Goal: Information Seeking & Learning: Learn about a topic

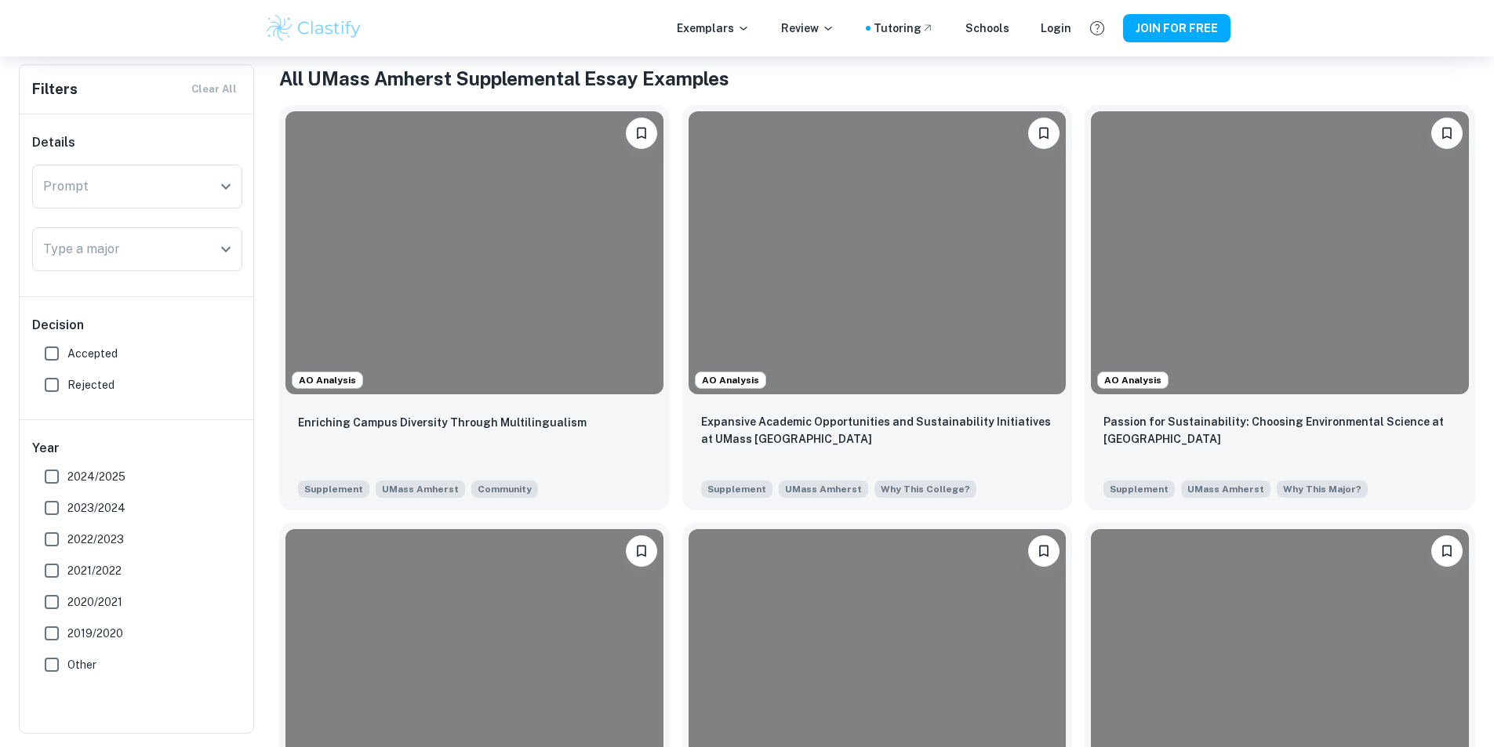
scroll to position [300, 0]
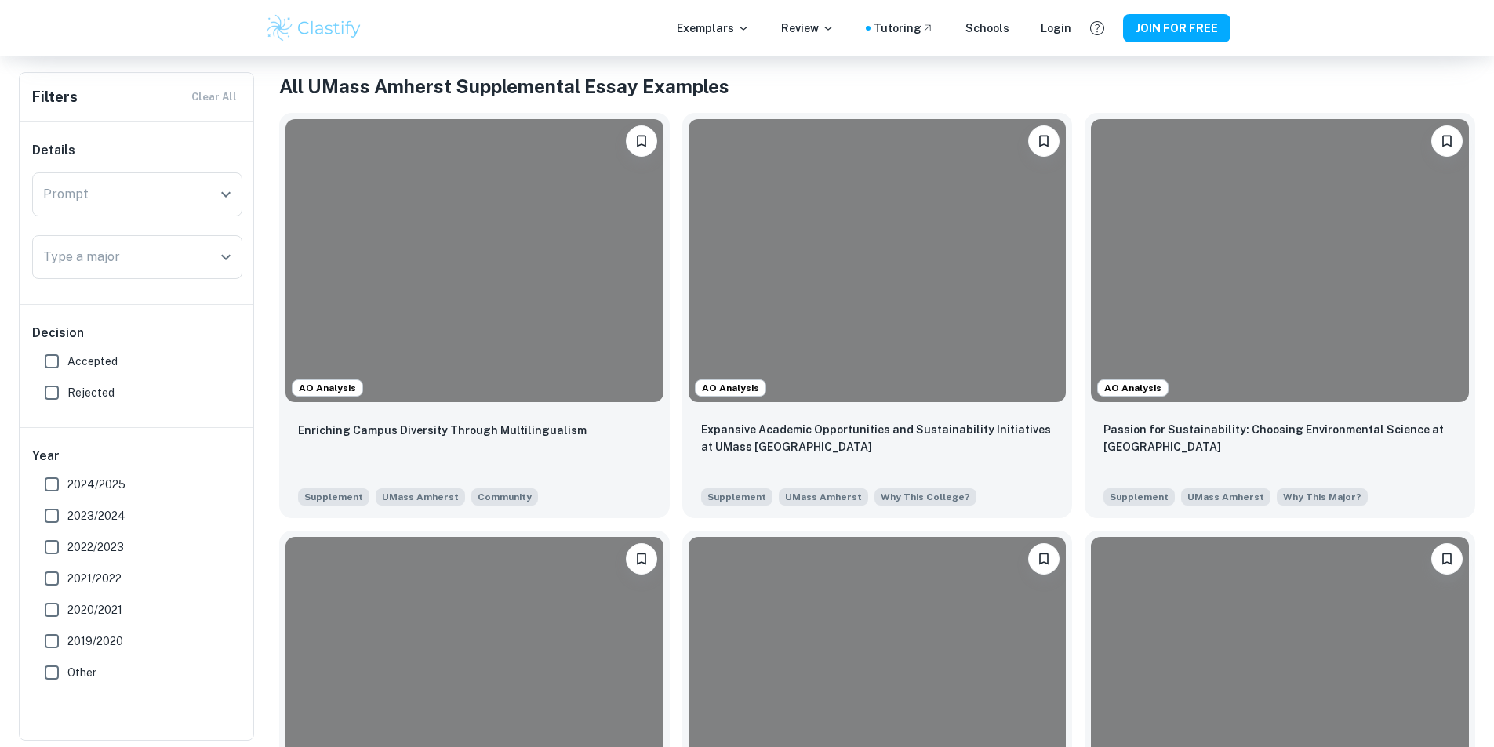
click at [508, 243] on div at bounding box center [474, 260] width 378 height 283
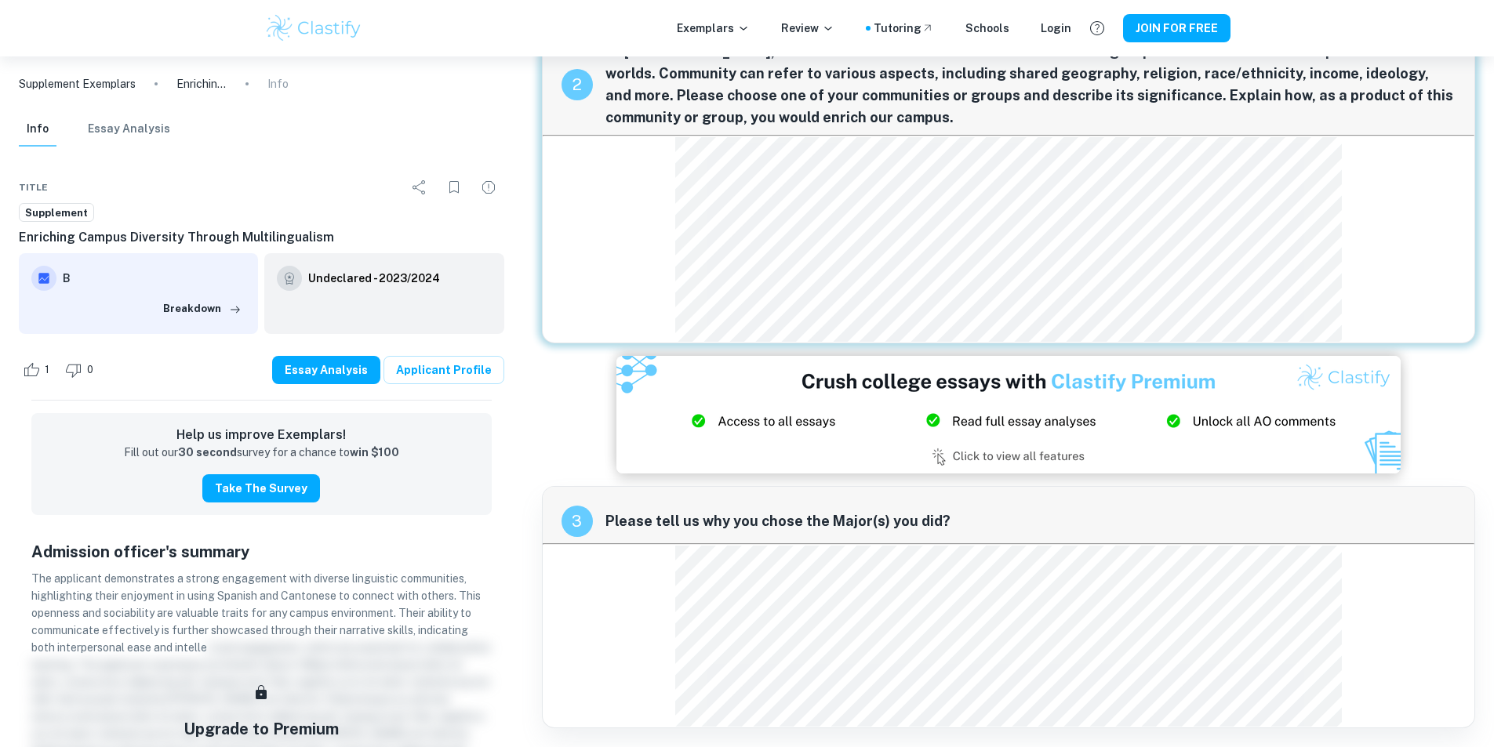
scroll to position [309, 0]
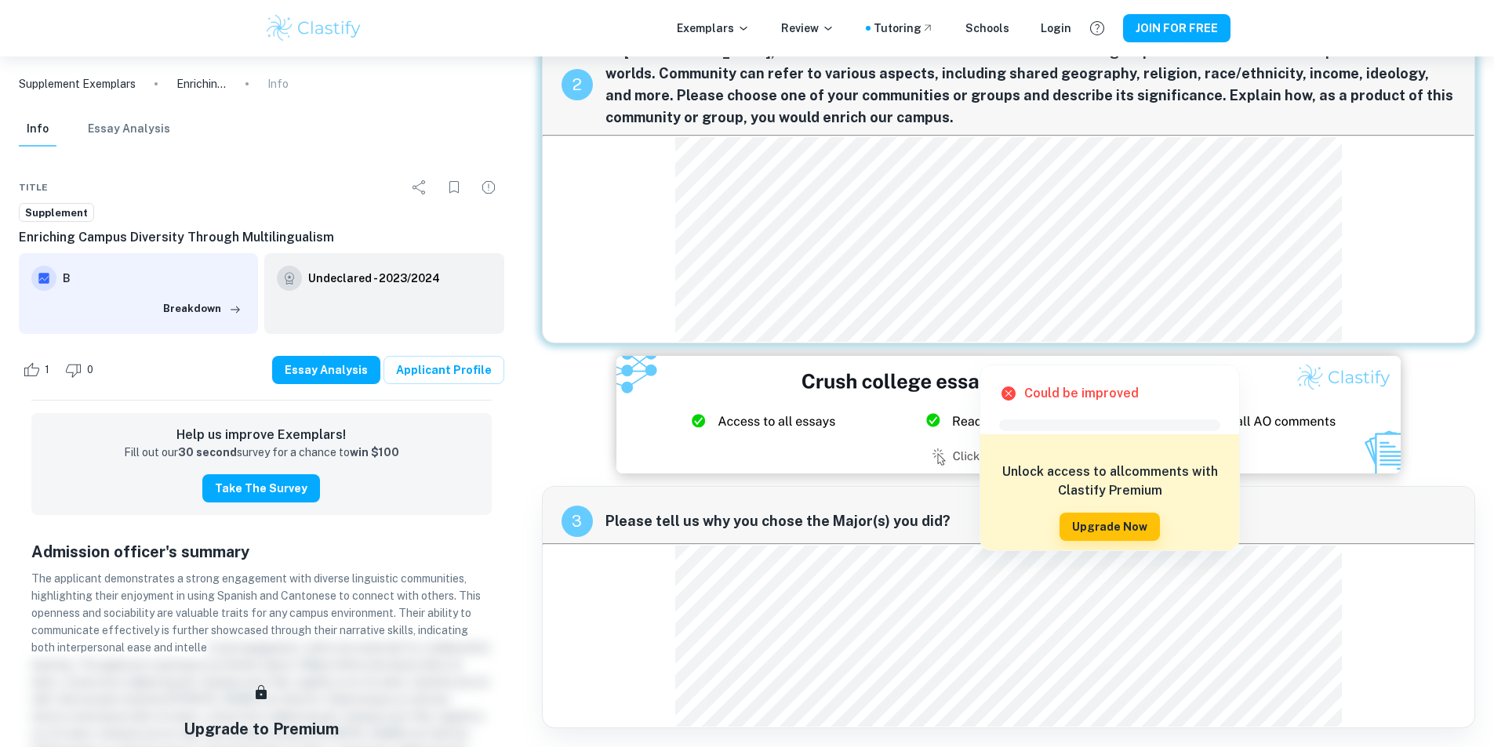
click at [1377, 249] on div "2 At [GEOGRAPHIC_DATA], no two students are alike. Our communities and groups o…" at bounding box center [1008, 182] width 933 height 322
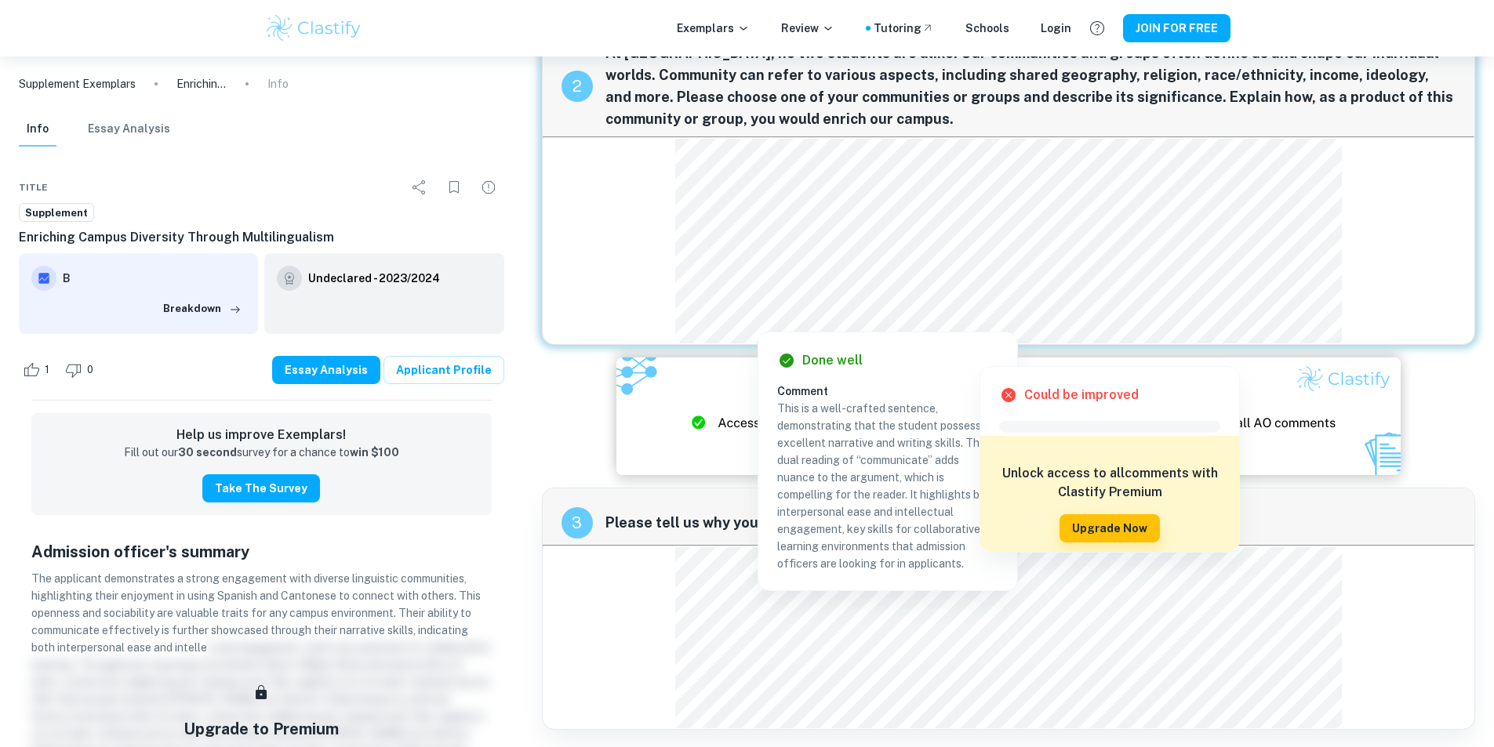
scroll to position [78, 0]
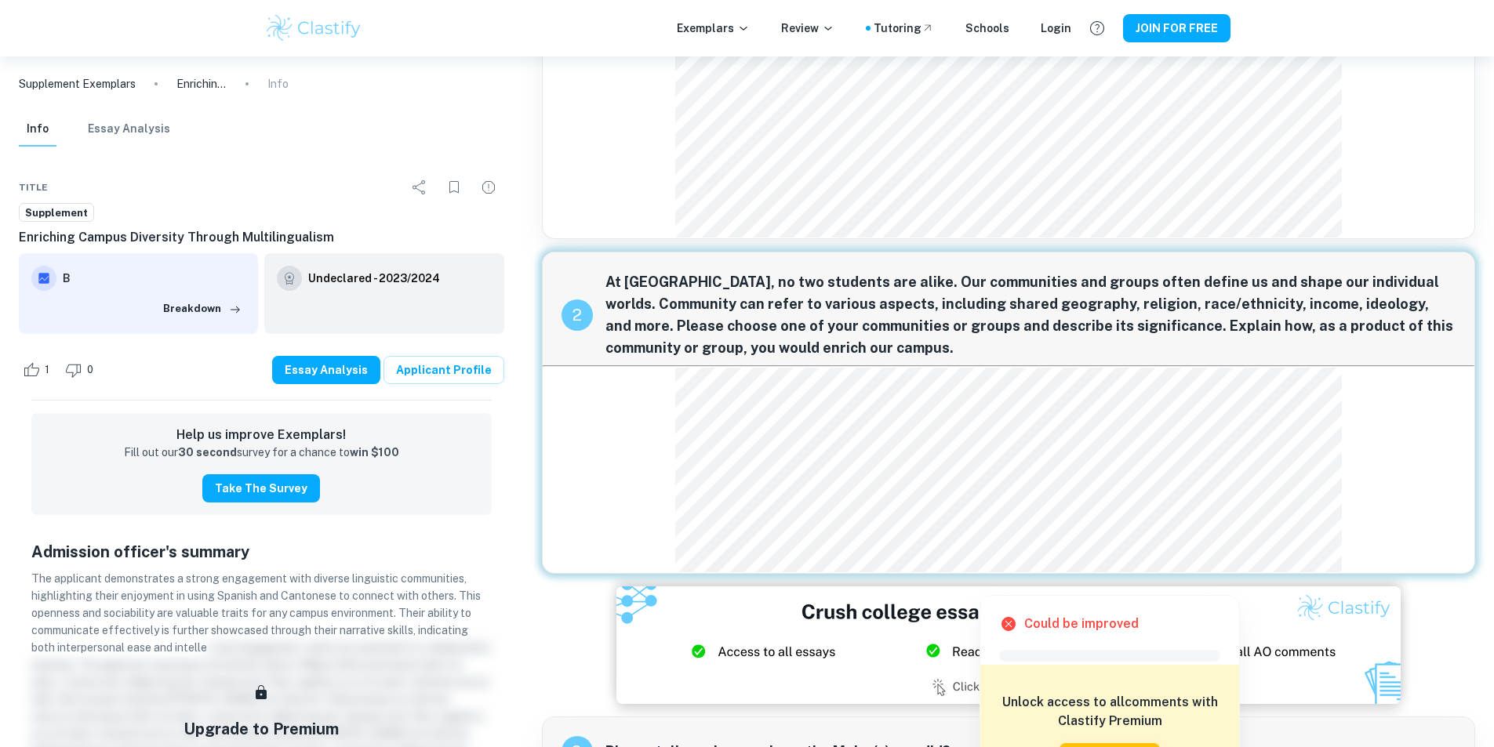
click at [1008, 622] on icon at bounding box center [1008, 624] width 14 height 14
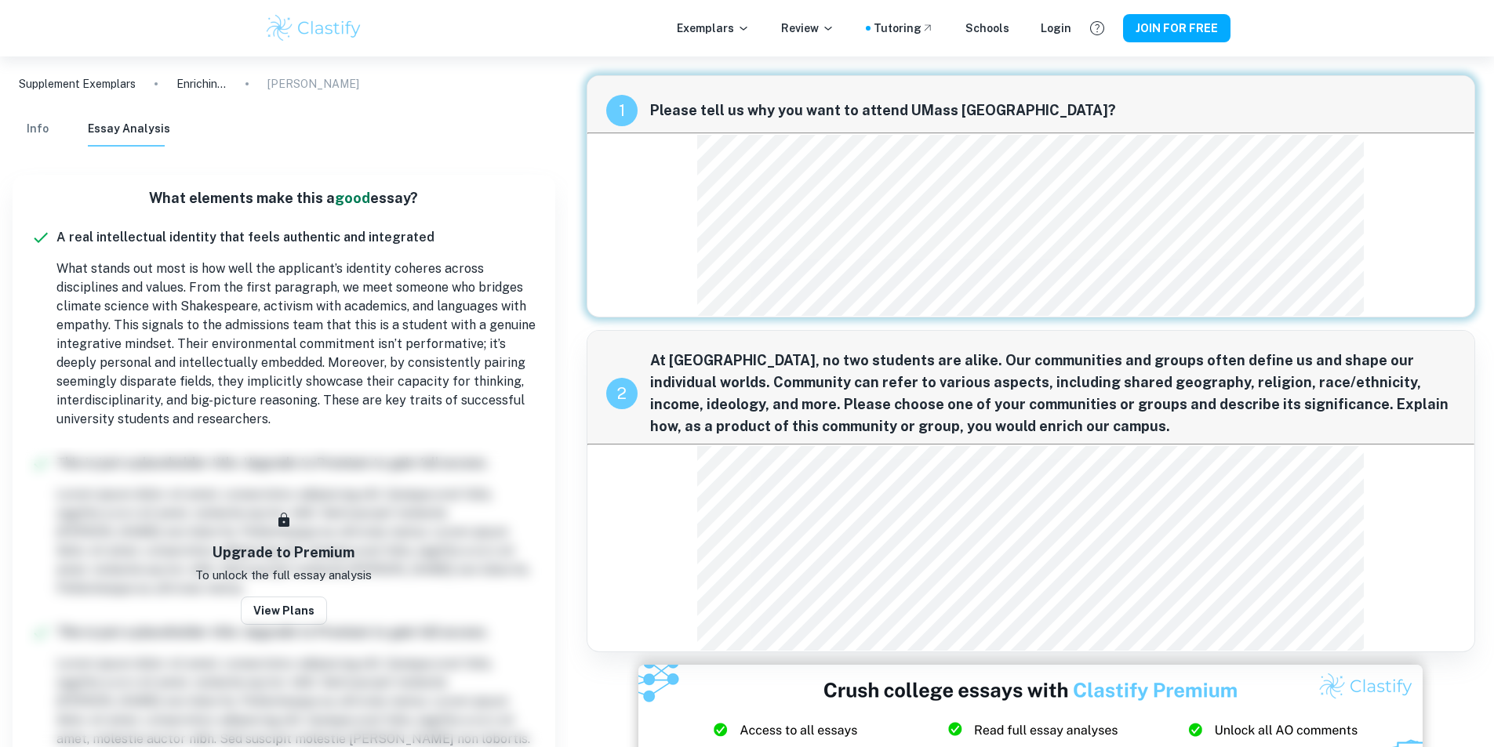
click at [568, 56] on div at bounding box center [568, 56] width 0 height 0
click at [907, 172] on div at bounding box center [822, 171] width 238 height 24
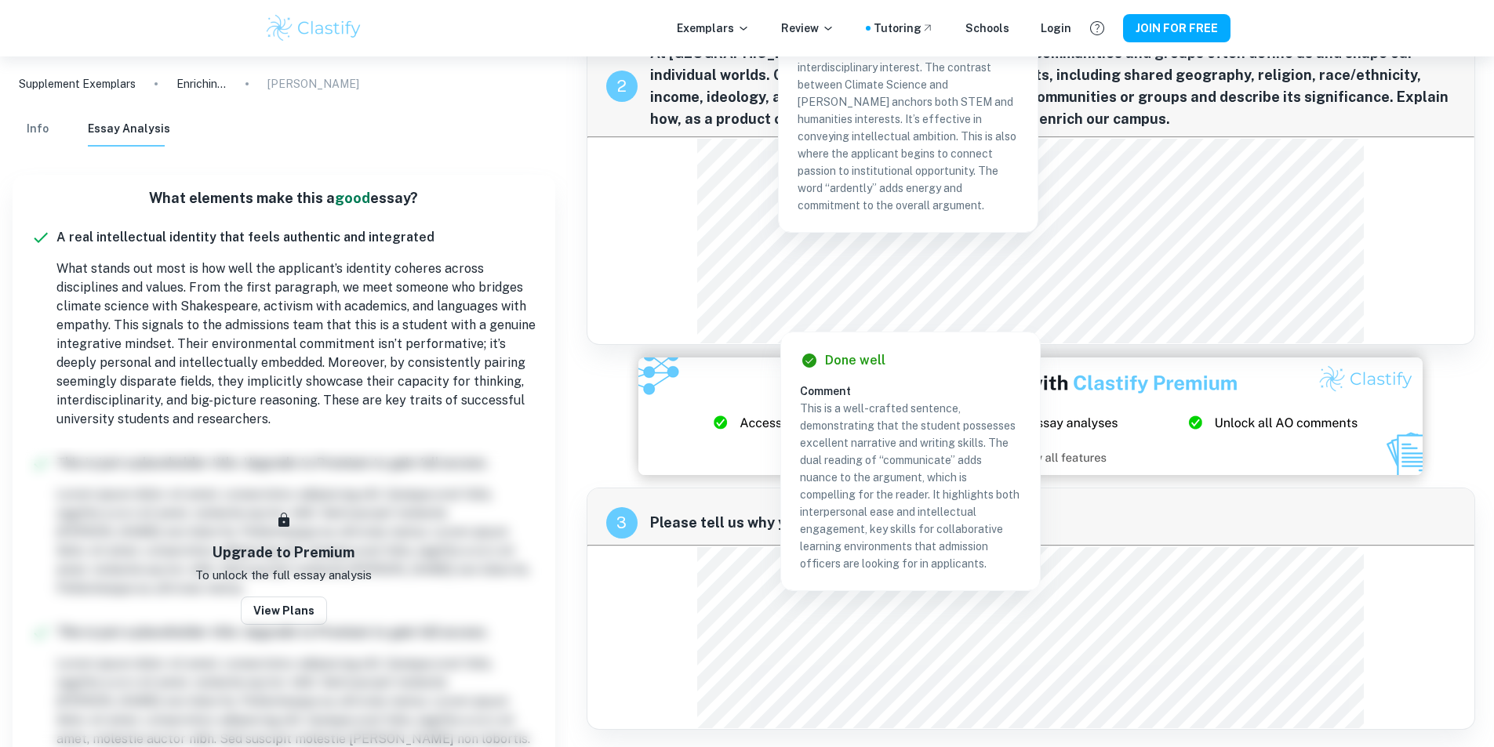
scroll to position [309, 0]
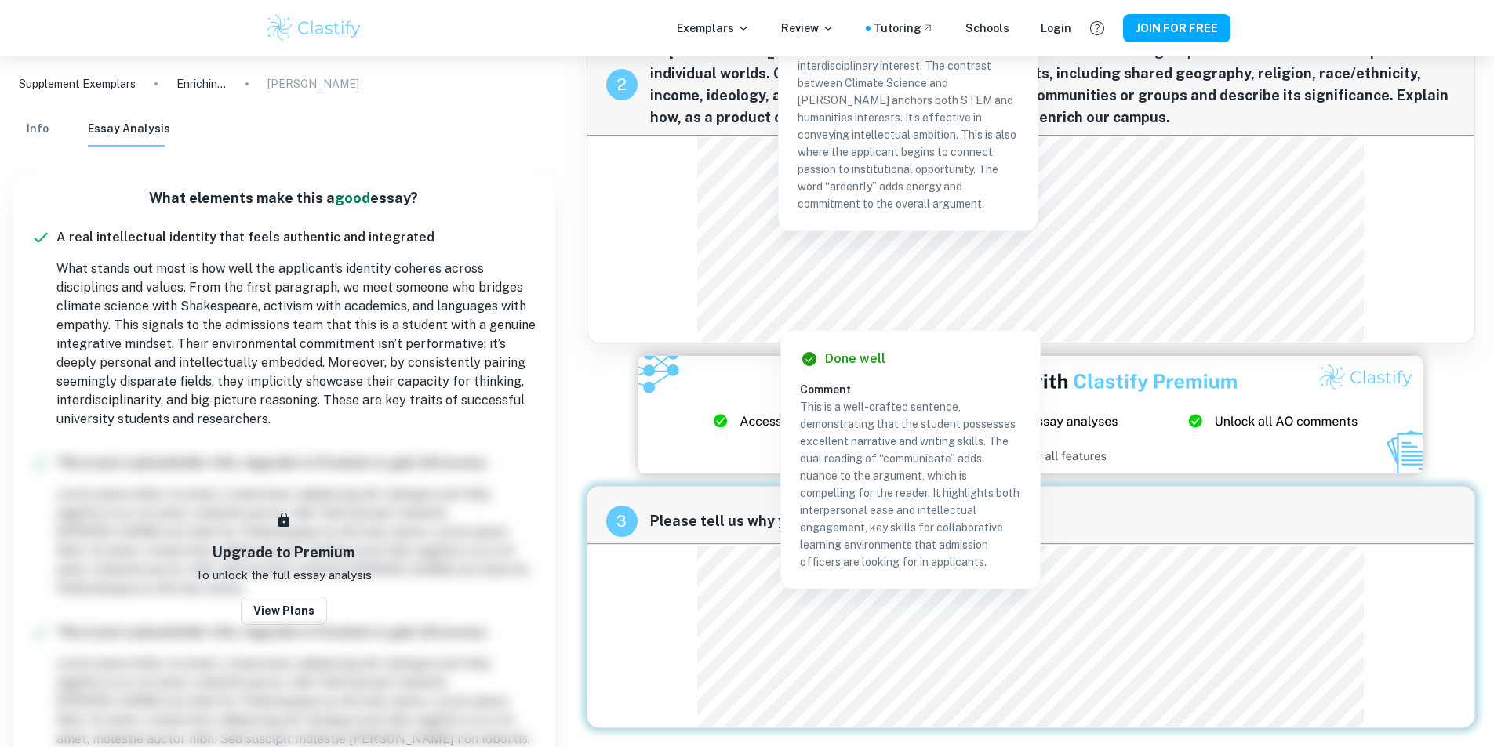
click at [1142, 306] on div at bounding box center [1021, 295] width 636 height 33
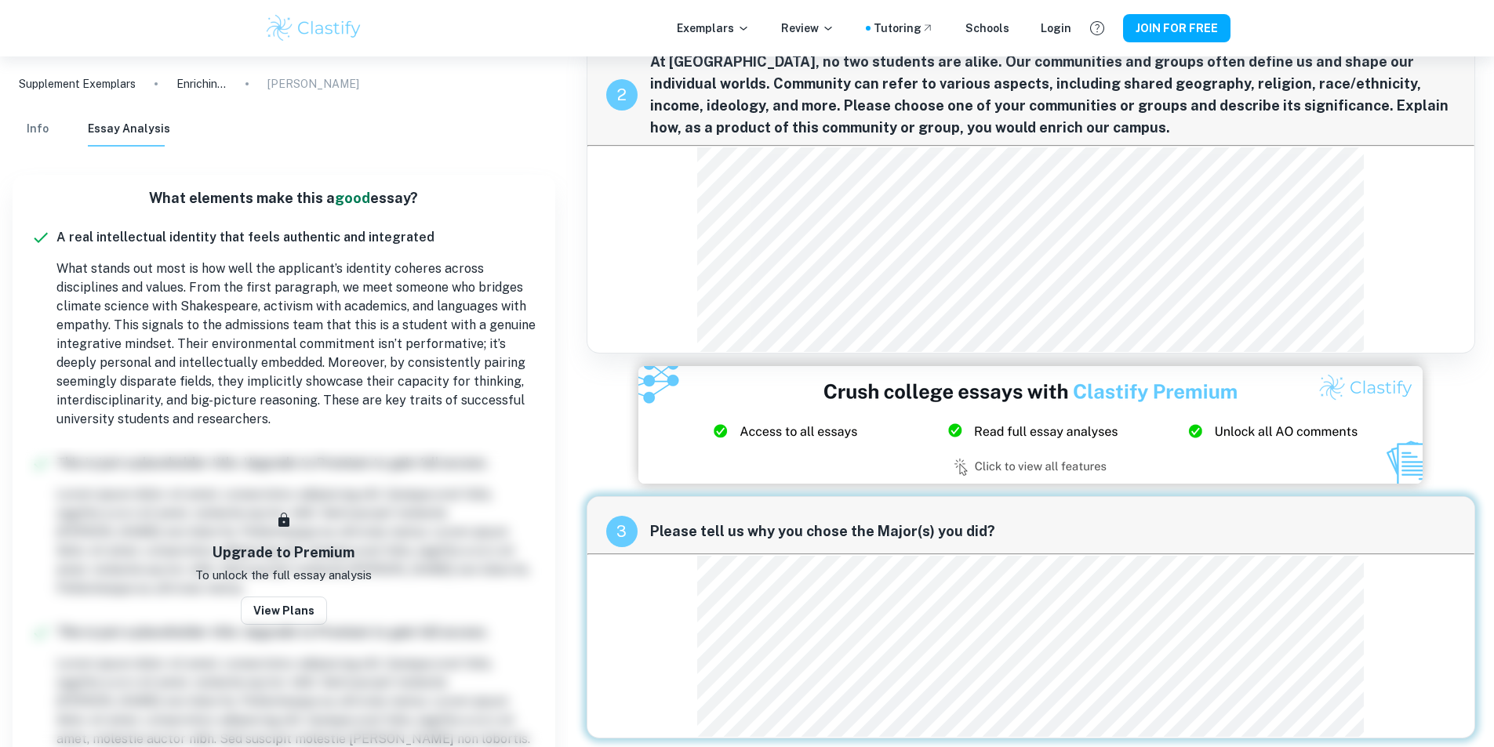
scroll to position [309, 0]
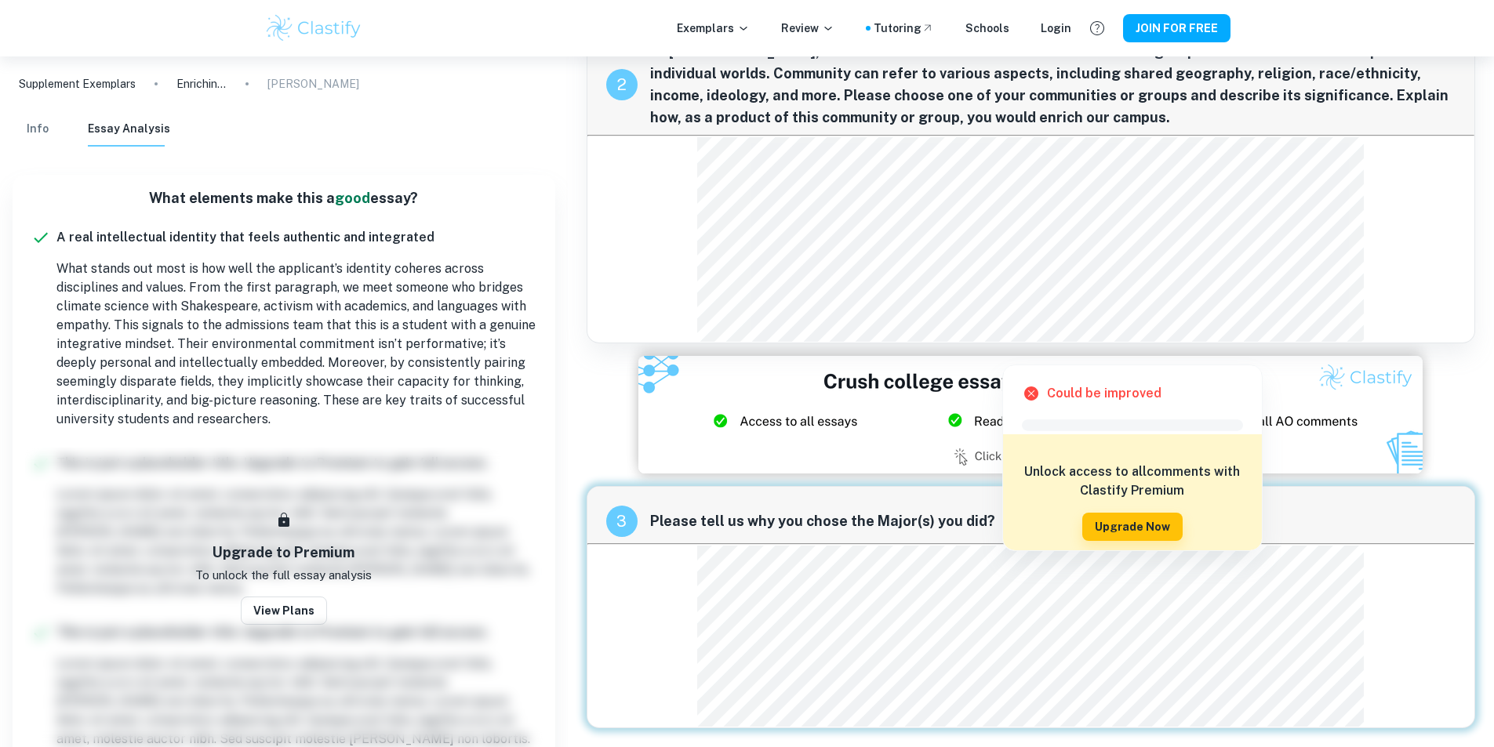
drag, startPoint x: 1398, startPoint y: 630, endPoint x: 844, endPoint y: 509, distance: 566.7
click at [844, 509] on div "3 Please tell us why you chose the Major(s) you did?" at bounding box center [1030, 515] width 887 height 56
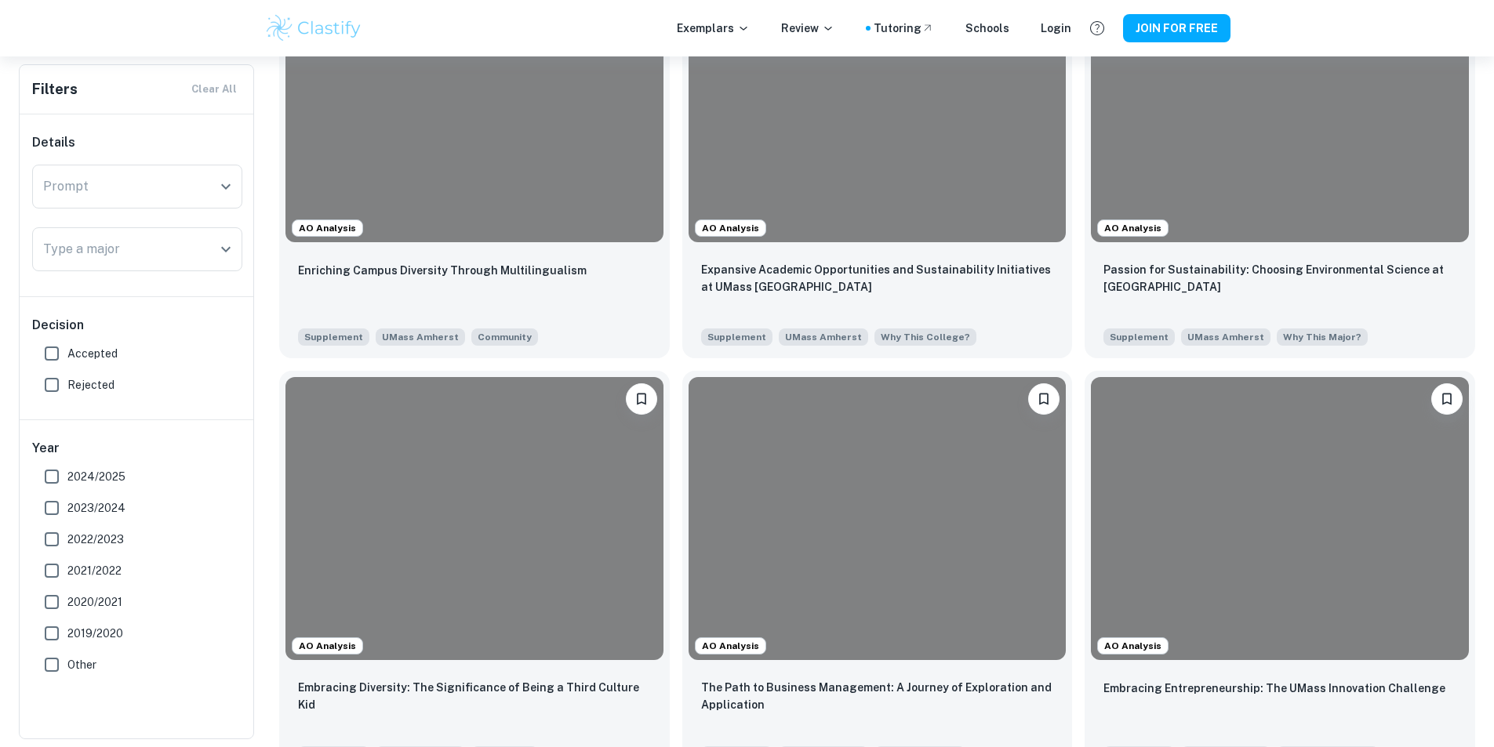
scroll to position [469, 0]
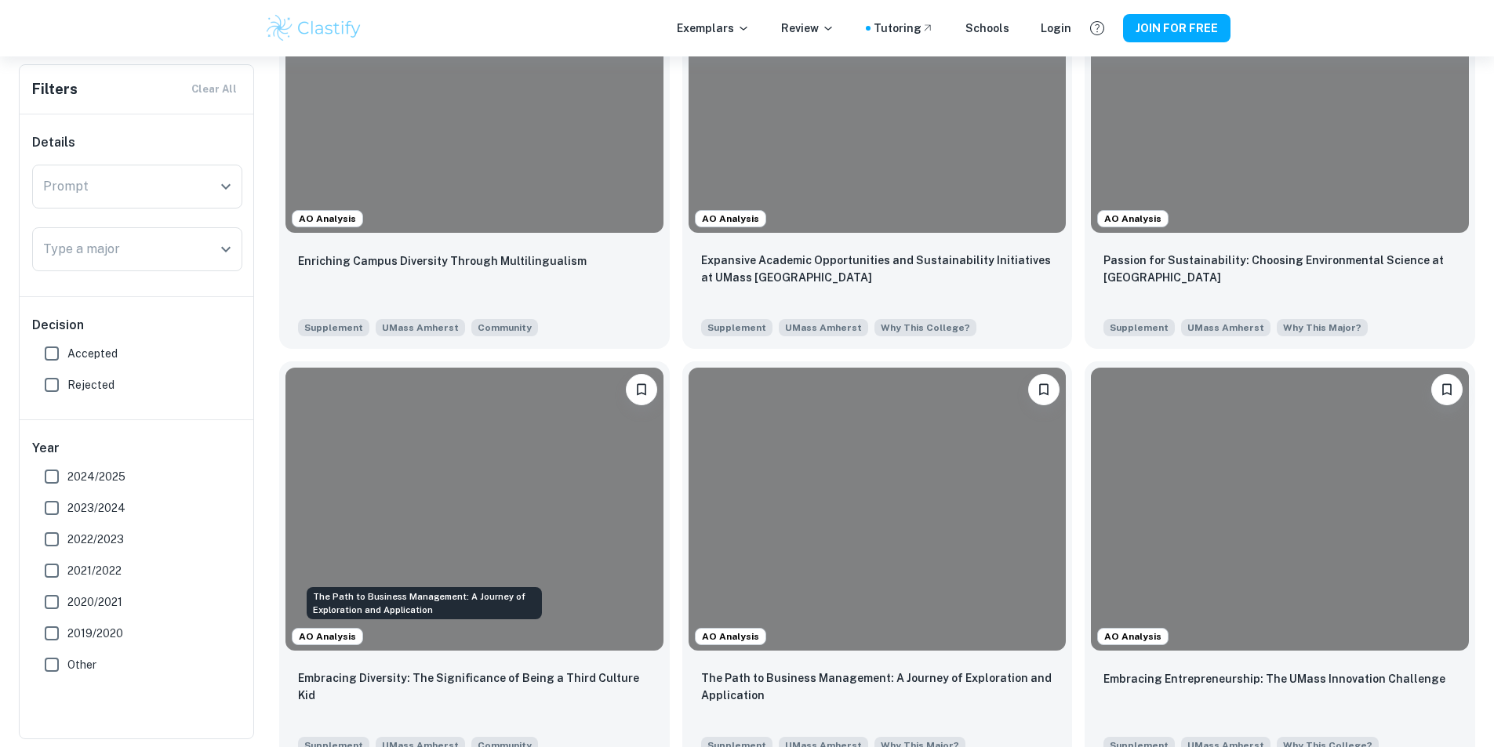
click at [701, 670] on p "The Path to Business Management: A Journey of Exploration and Application" at bounding box center [877, 687] width 353 height 35
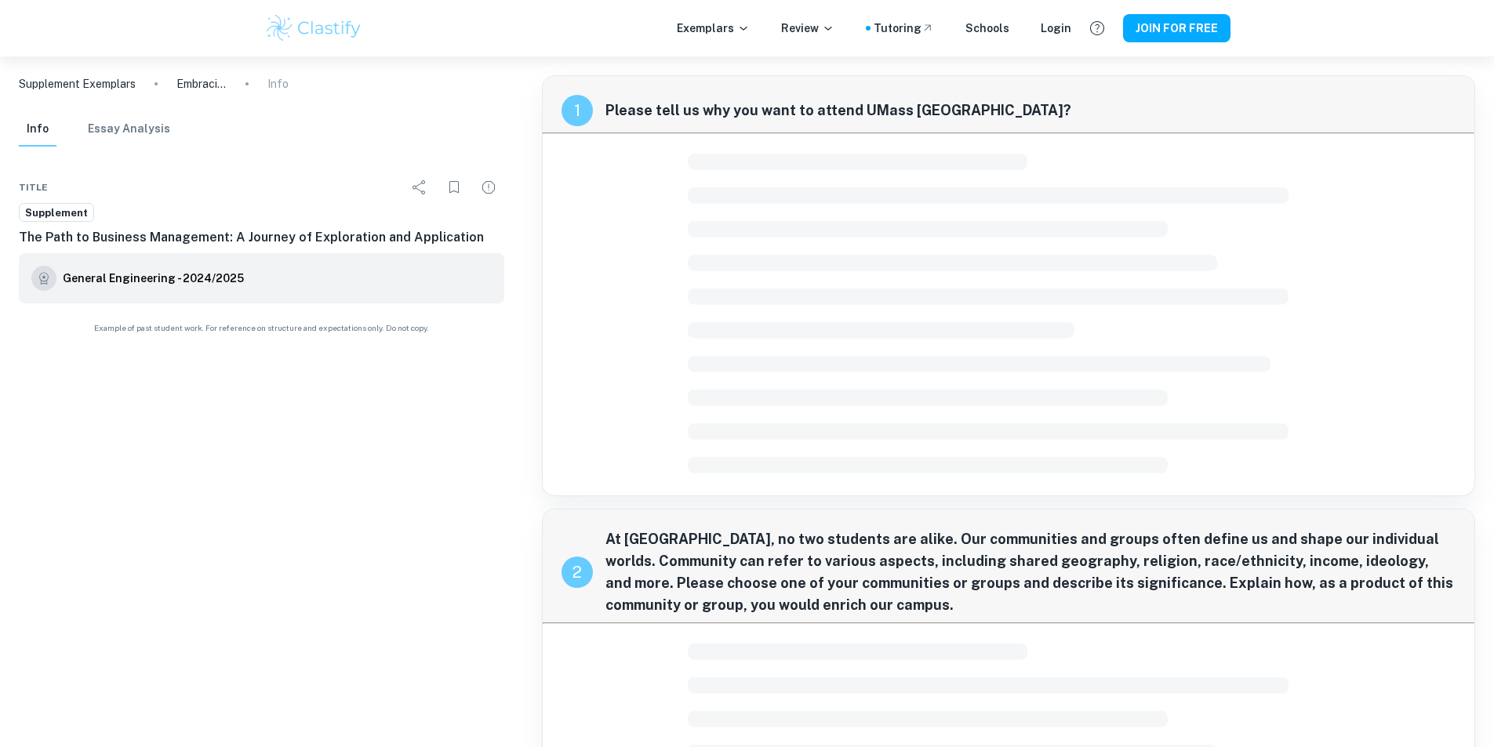
click at [683, 242] on div at bounding box center [1008, 315] width 667 height 360
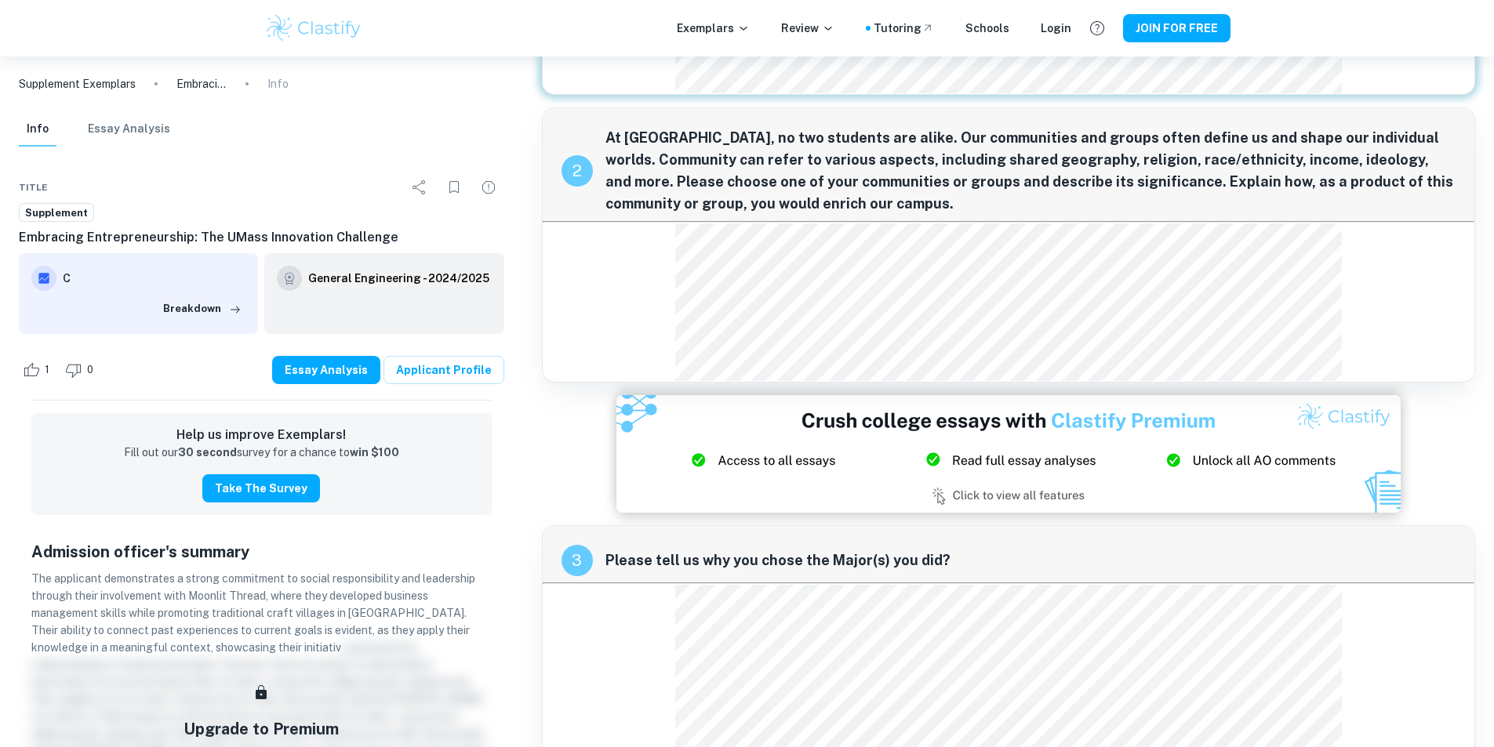
scroll to position [357, 0]
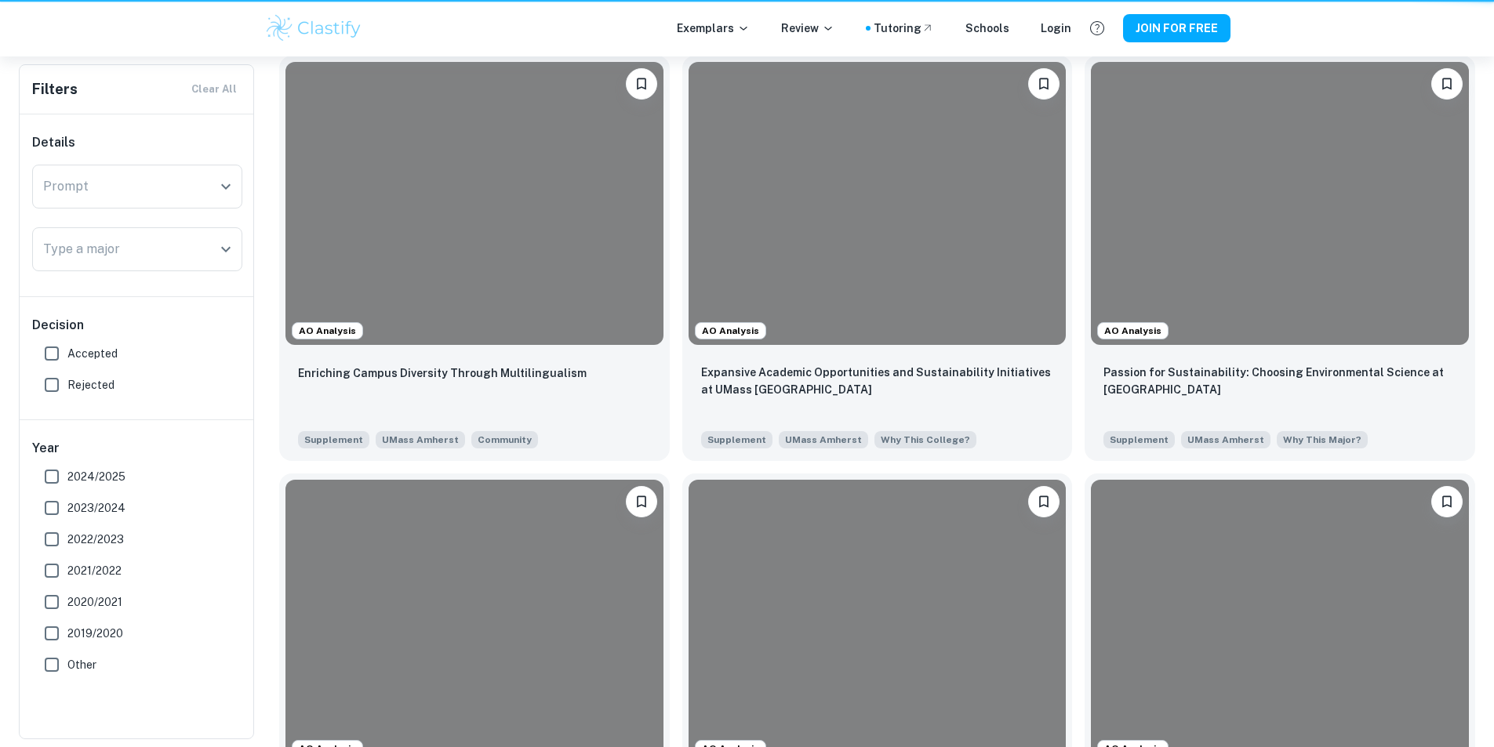
scroll to position [469, 0]
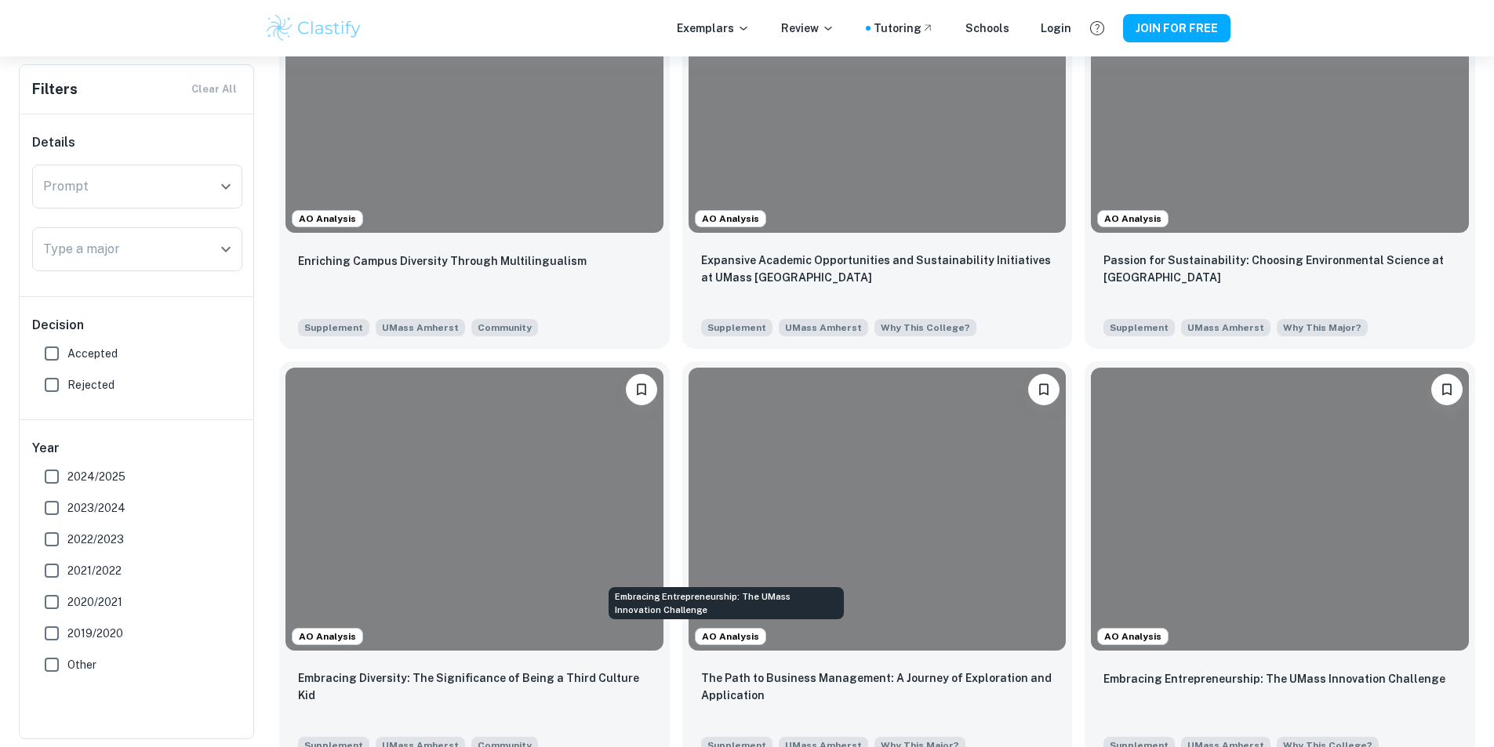
click at [1103, 671] on p "Embracing Entrepreneurship: The UMass Innovation Challenge" at bounding box center [1274, 679] width 342 height 17
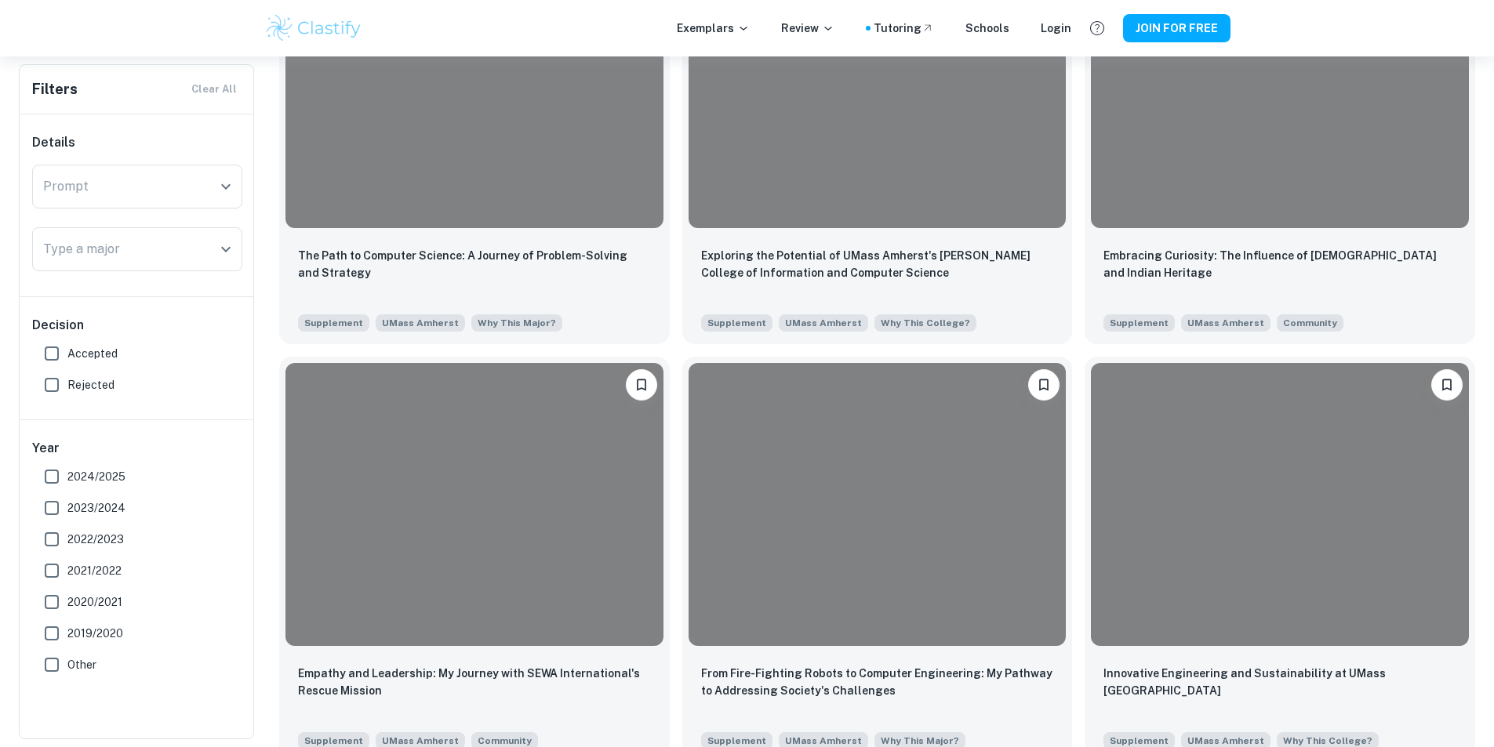
scroll to position [1729, 0]
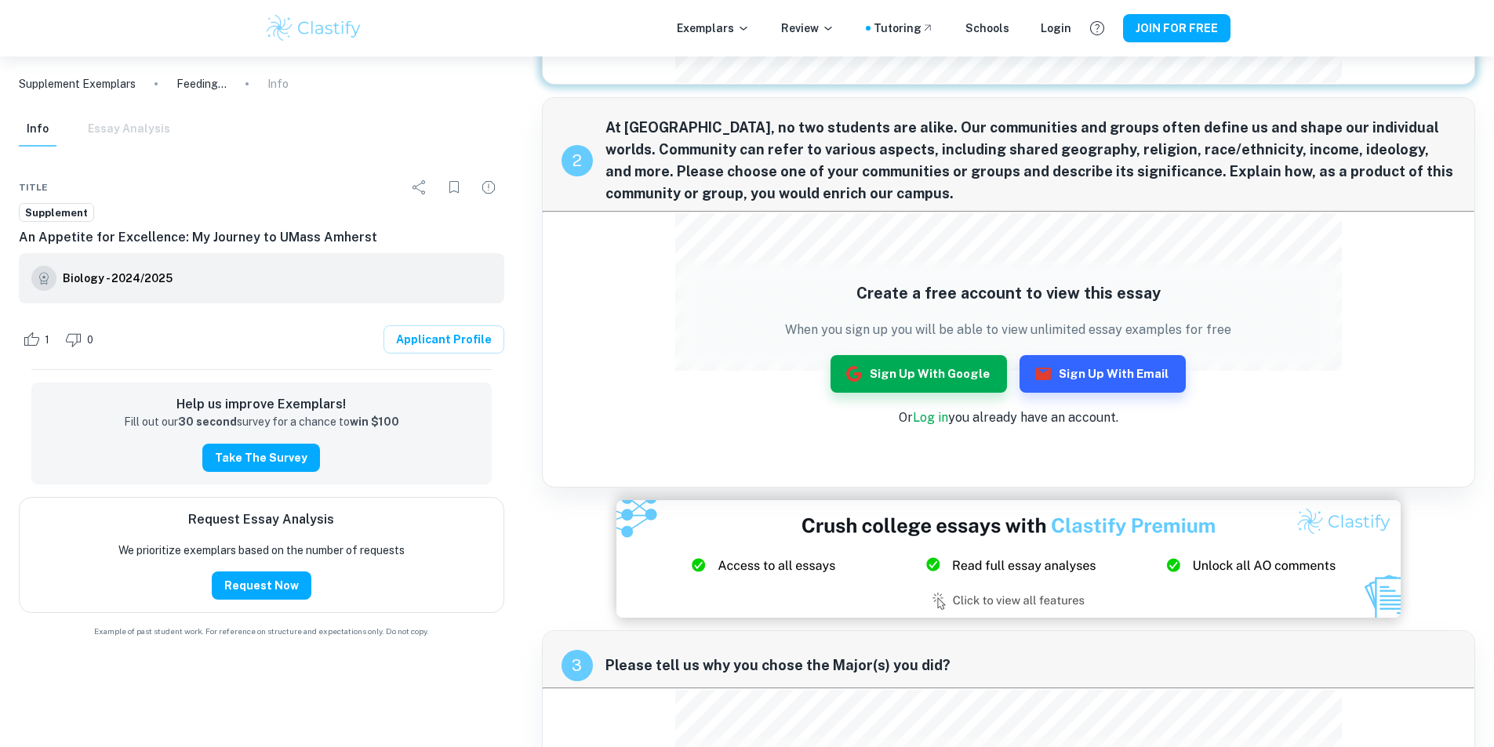
scroll to position [207, 0]
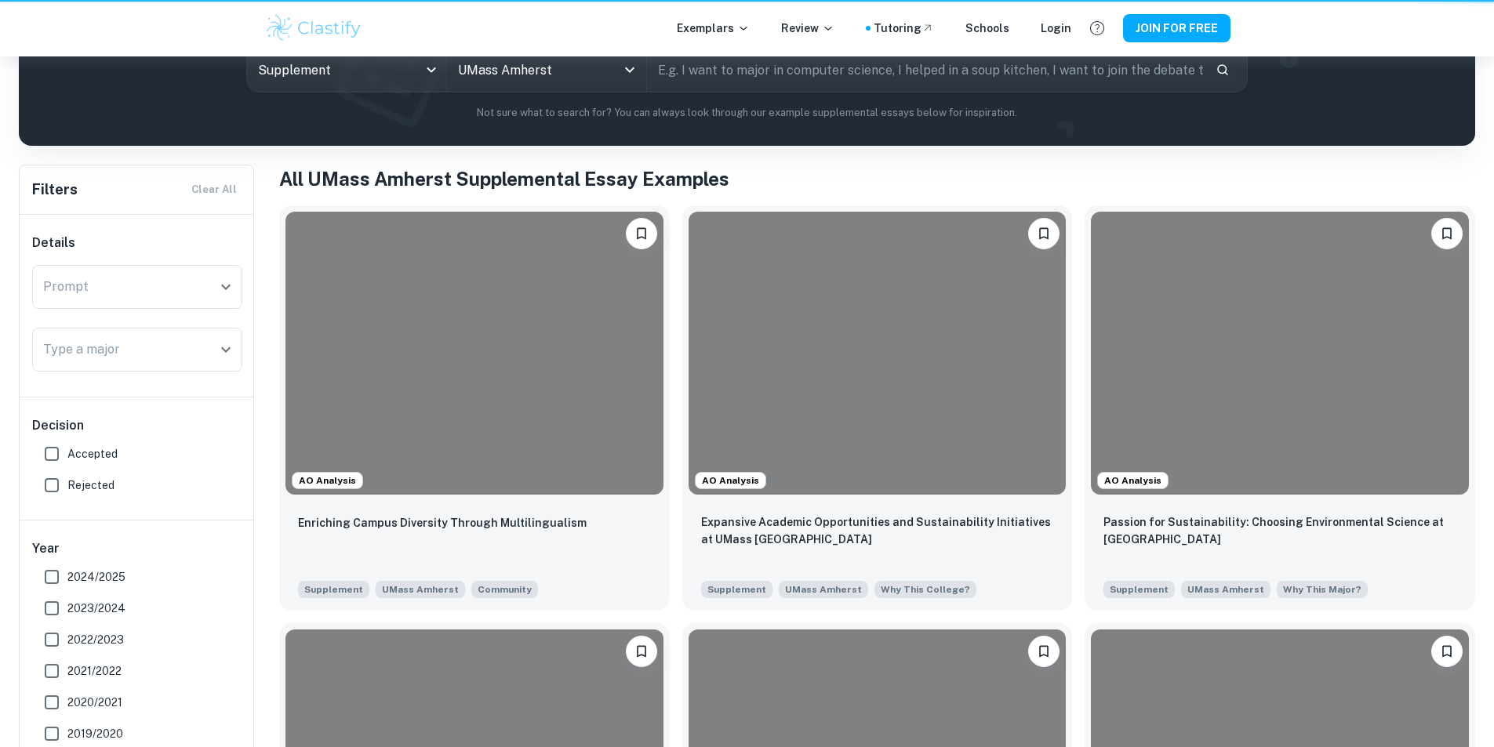
scroll to position [1729, 0]
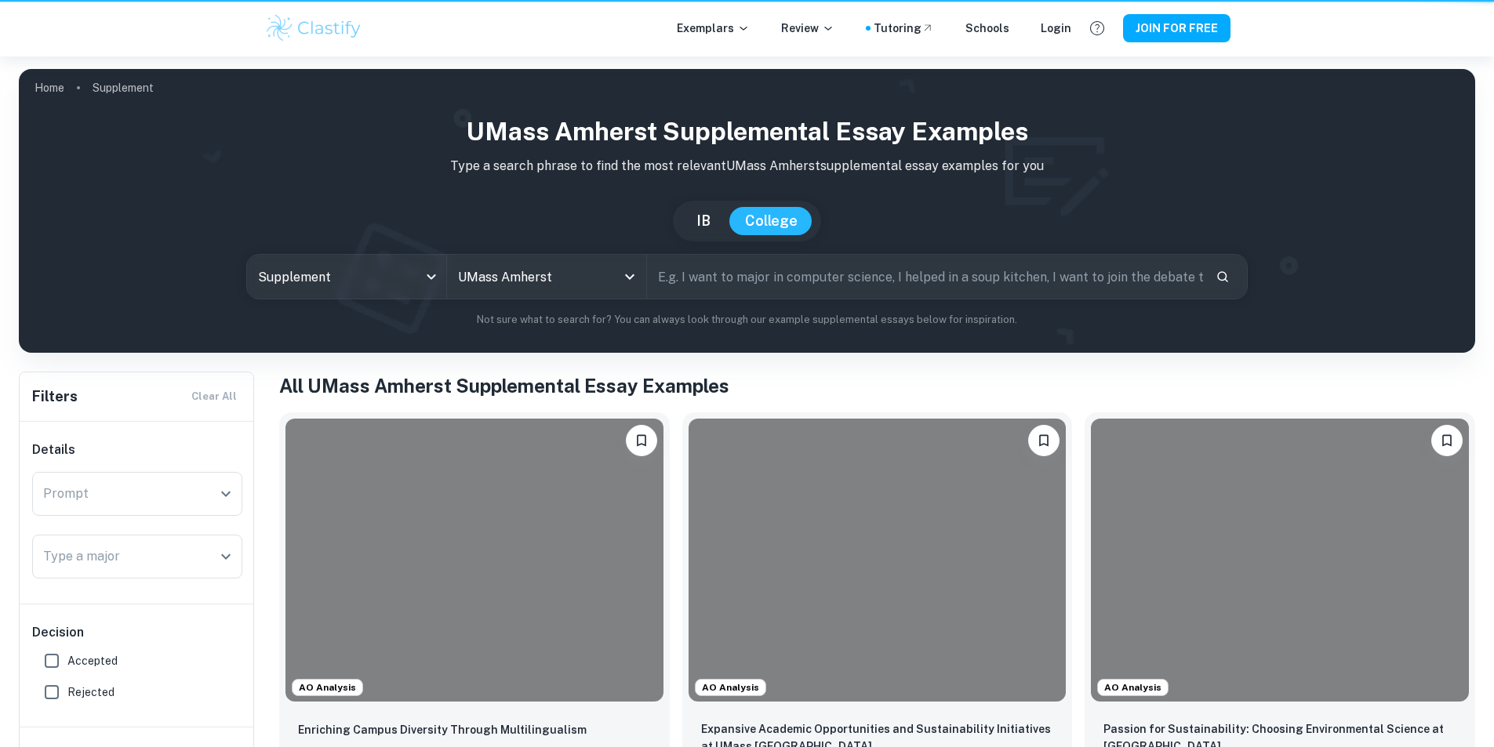
scroll to position [1729, 0]
